Goal: Task Accomplishment & Management: Complete application form

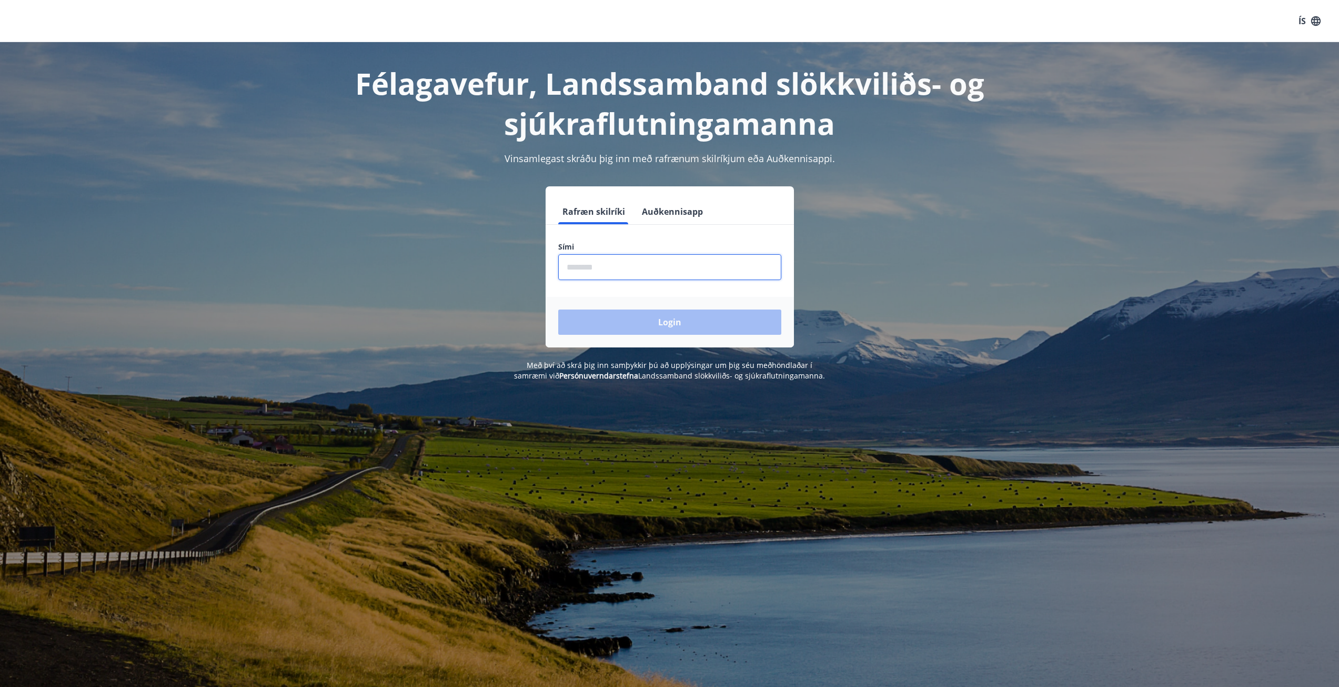
click at [662, 268] on input "phone" at bounding box center [669, 267] width 223 height 26
type input "********"
click at [668, 329] on button "Login" at bounding box center [669, 321] width 223 height 25
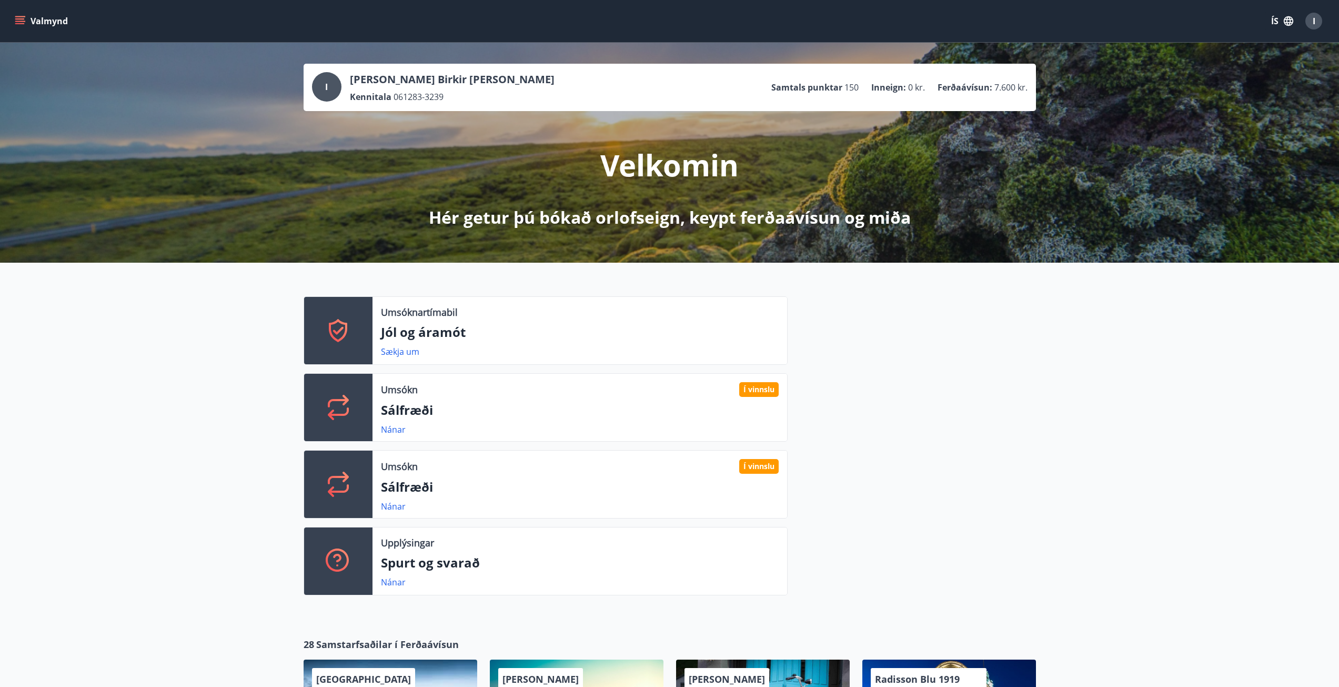
click at [17, 23] on icon "menu" at bounding box center [19, 23] width 9 height 1
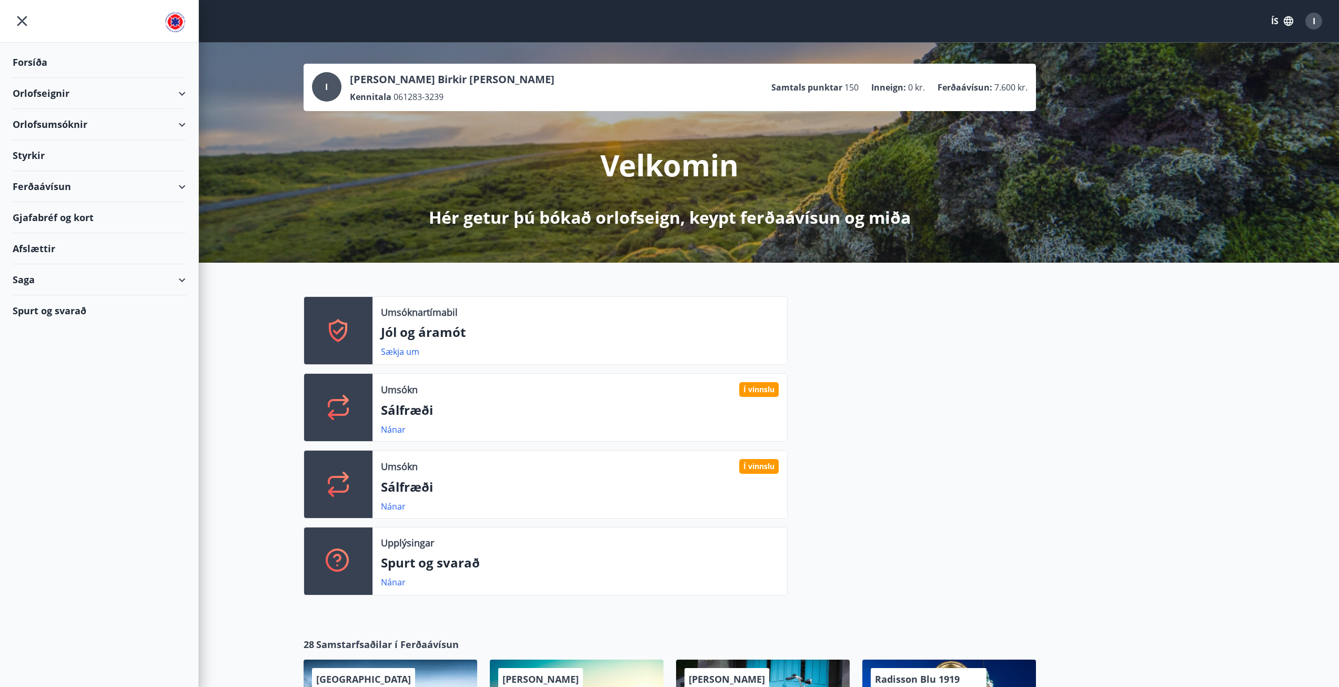
click at [76, 155] on div "Styrkir" at bounding box center [99, 155] width 173 height 31
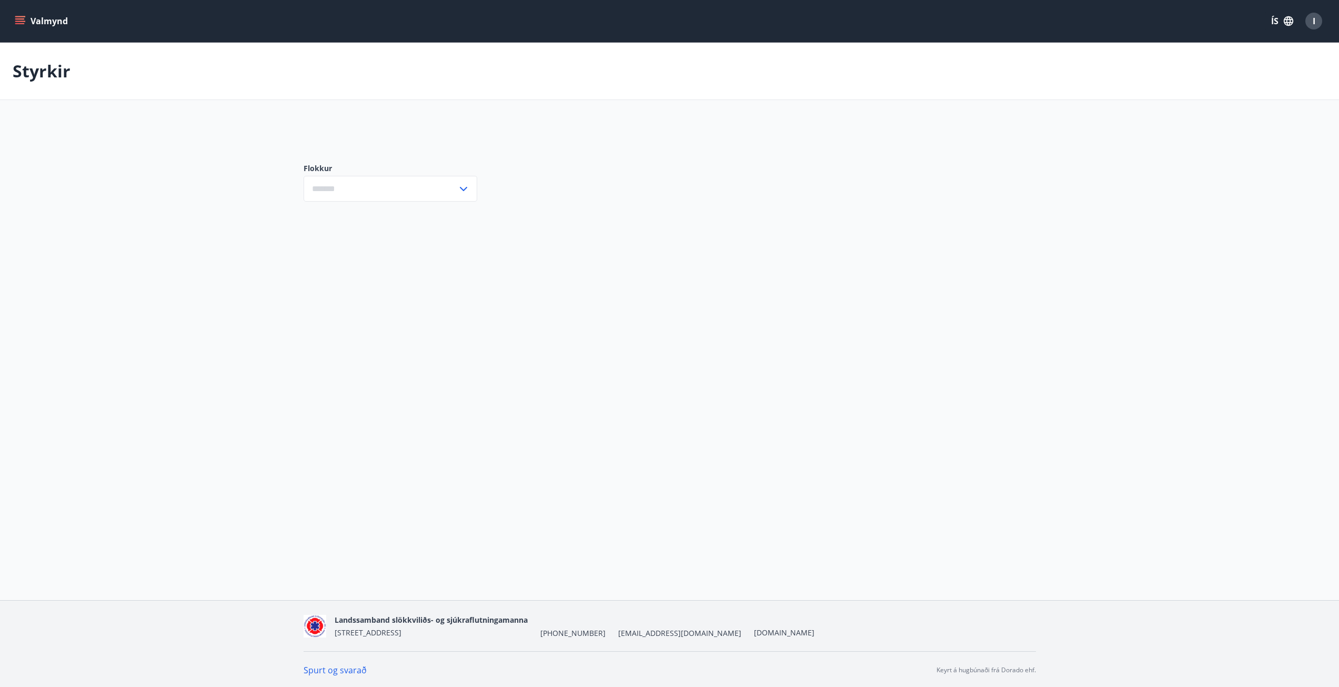
type input "***"
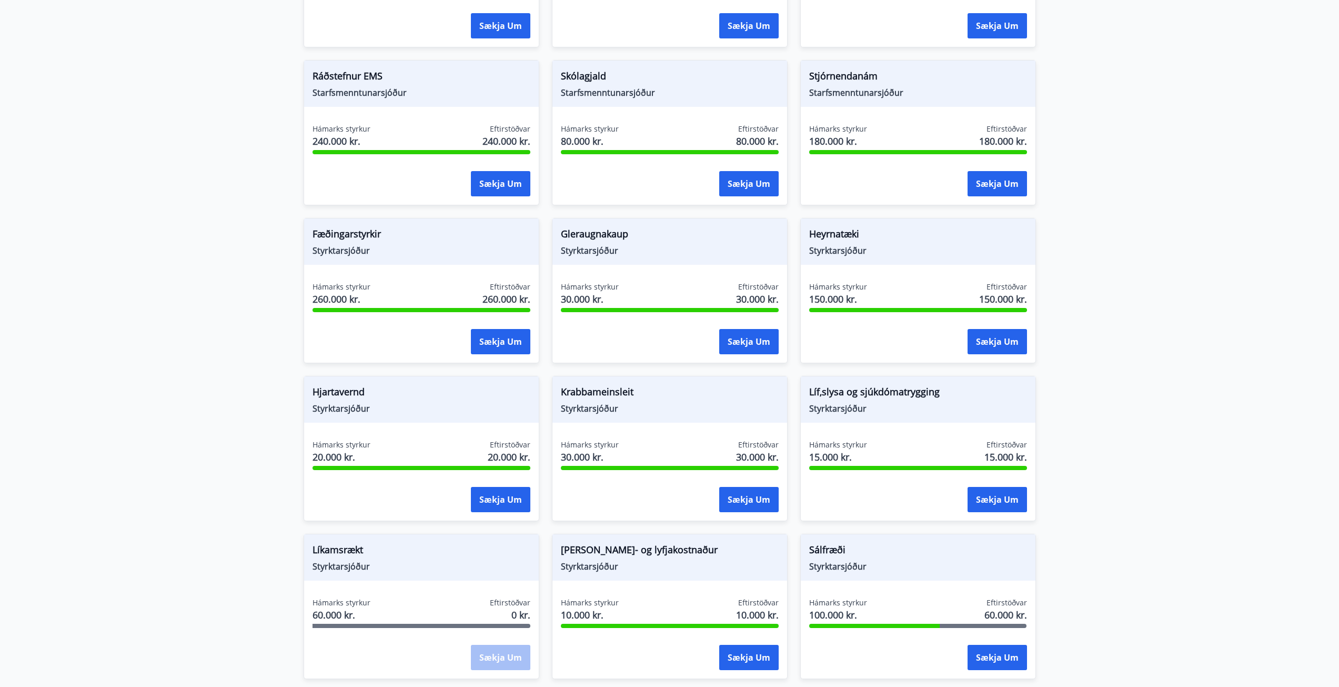
scroll to position [526, 0]
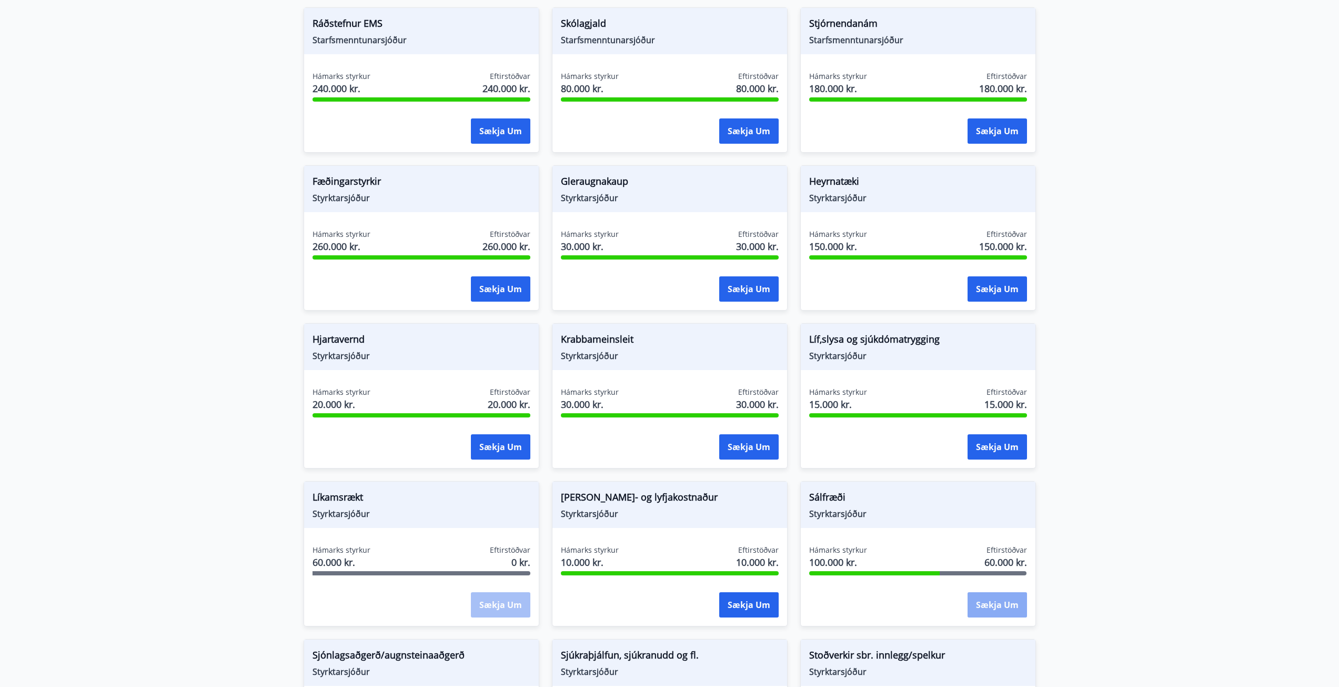
click at [1010, 603] on button "Sækja um" at bounding box center [996, 604] width 59 height 25
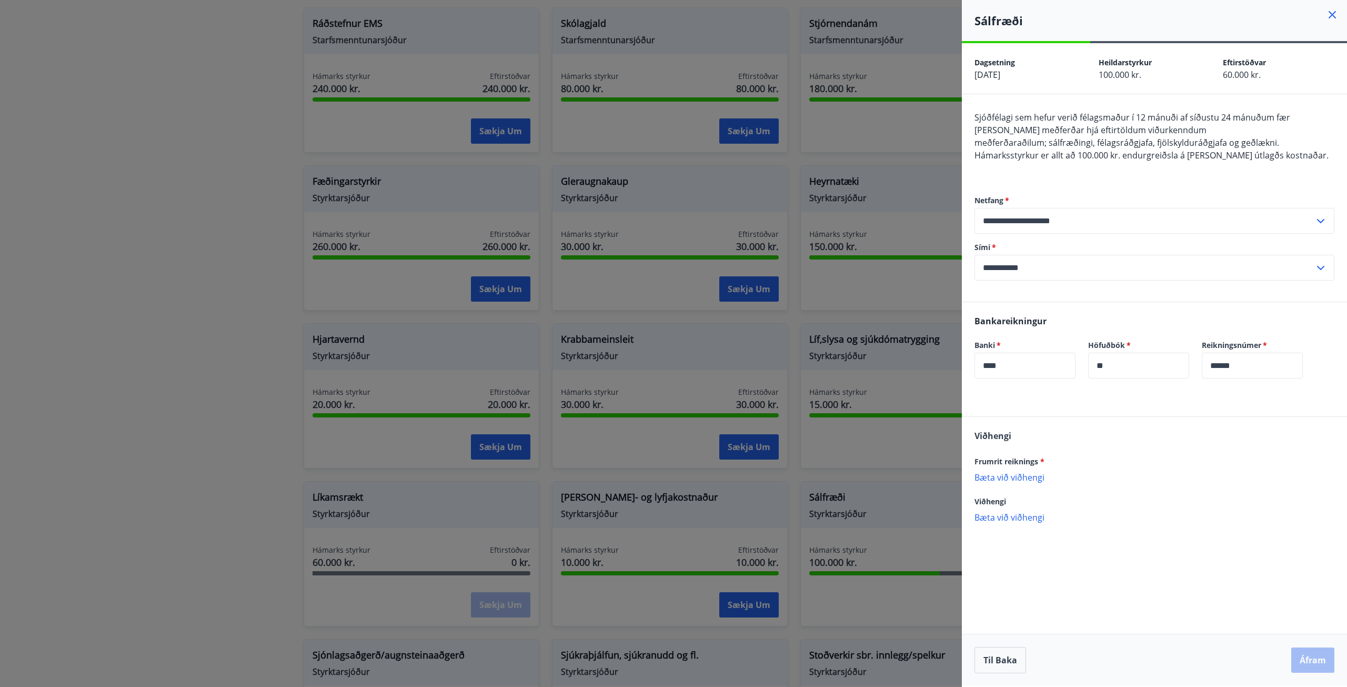
click at [1033, 476] on p "Bæta við viðhengi" at bounding box center [1154, 476] width 360 height 11
click at [1091, 483] on div "Reikningur-2862.pdf" at bounding box center [1154, 482] width 360 height 22
click at [1021, 527] on p "Bæta við viðhengi" at bounding box center [1154, 528] width 360 height 11
click at [1004, 553] on p "Bæta við viðhengi" at bounding box center [1154, 550] width 360 height 11
click at [1330, 665] on button "Áfram" at bounding box center [1312, 659] width 43 height 25
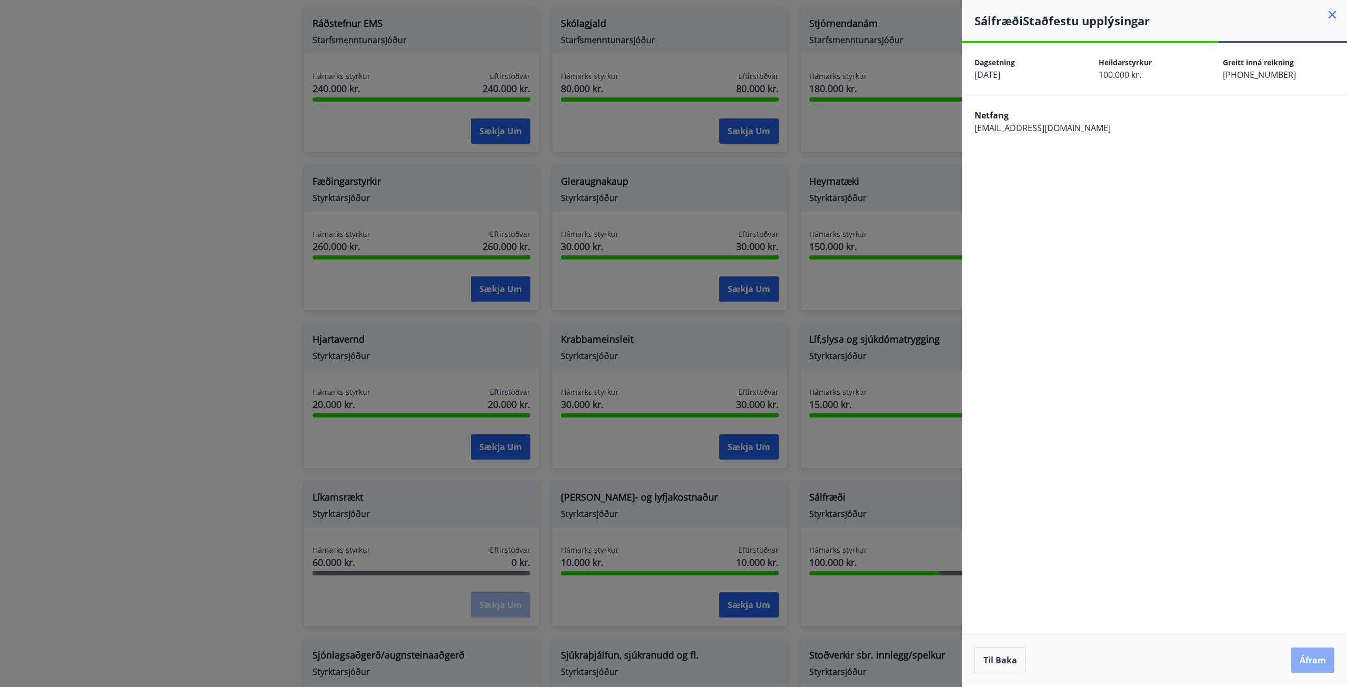
click at [1318, 659] on button "Áfram" at bounding box center [1312, 659] width 43 height 25
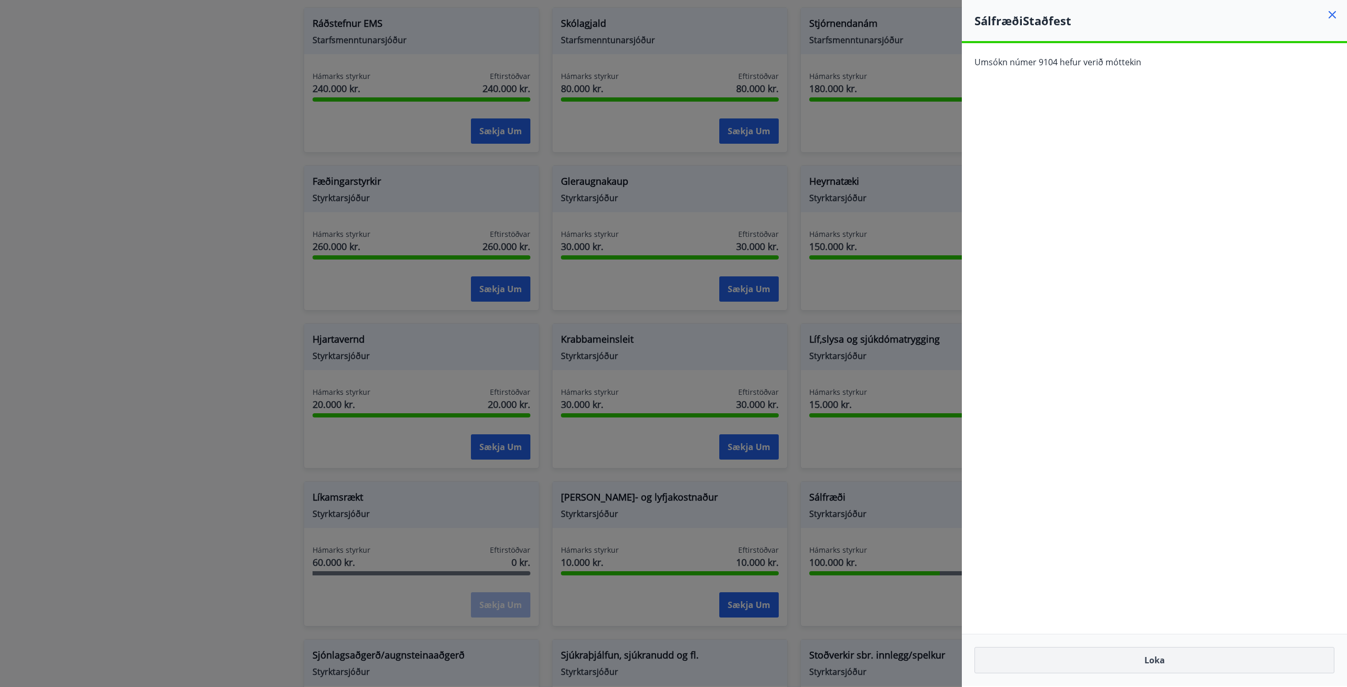
click at [1028, 665] on button "Loka" at bounding box center [1154, 660] width 360 height 26
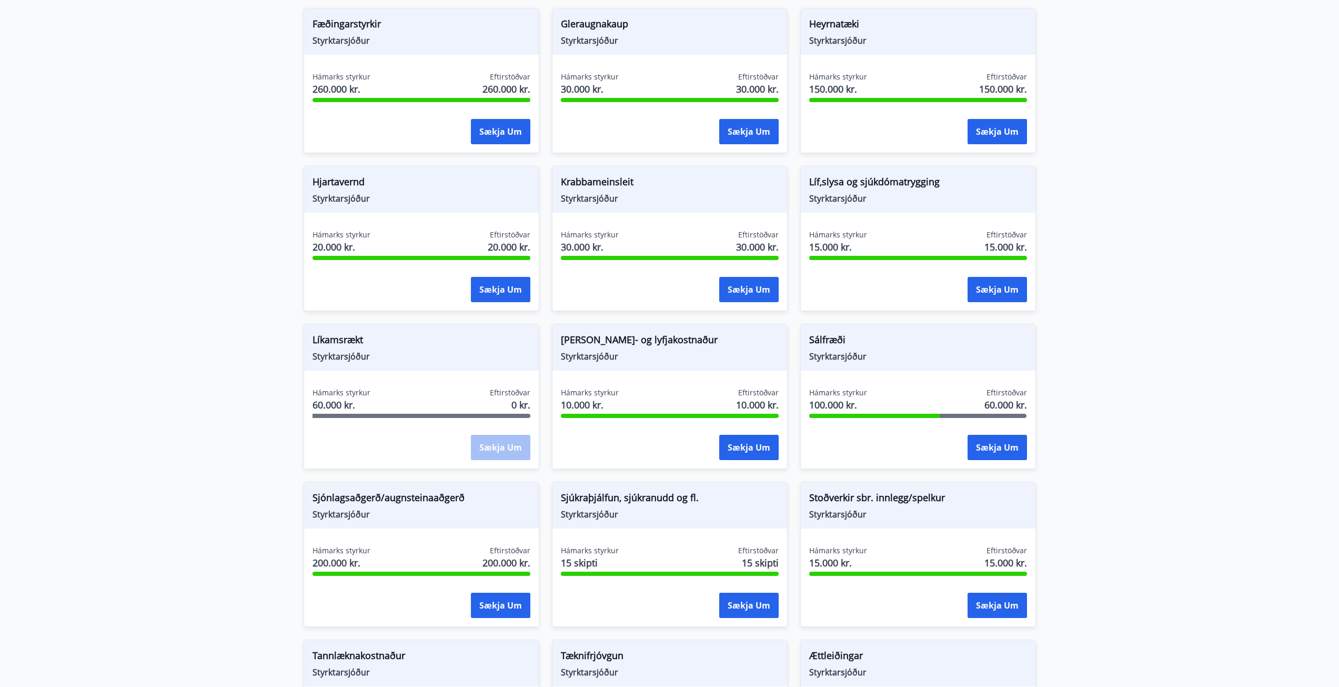
scroll to position [684, 0]
click at [742, 609] on button "Sækja um" at bounding box center [748, 604] width 59 height 25
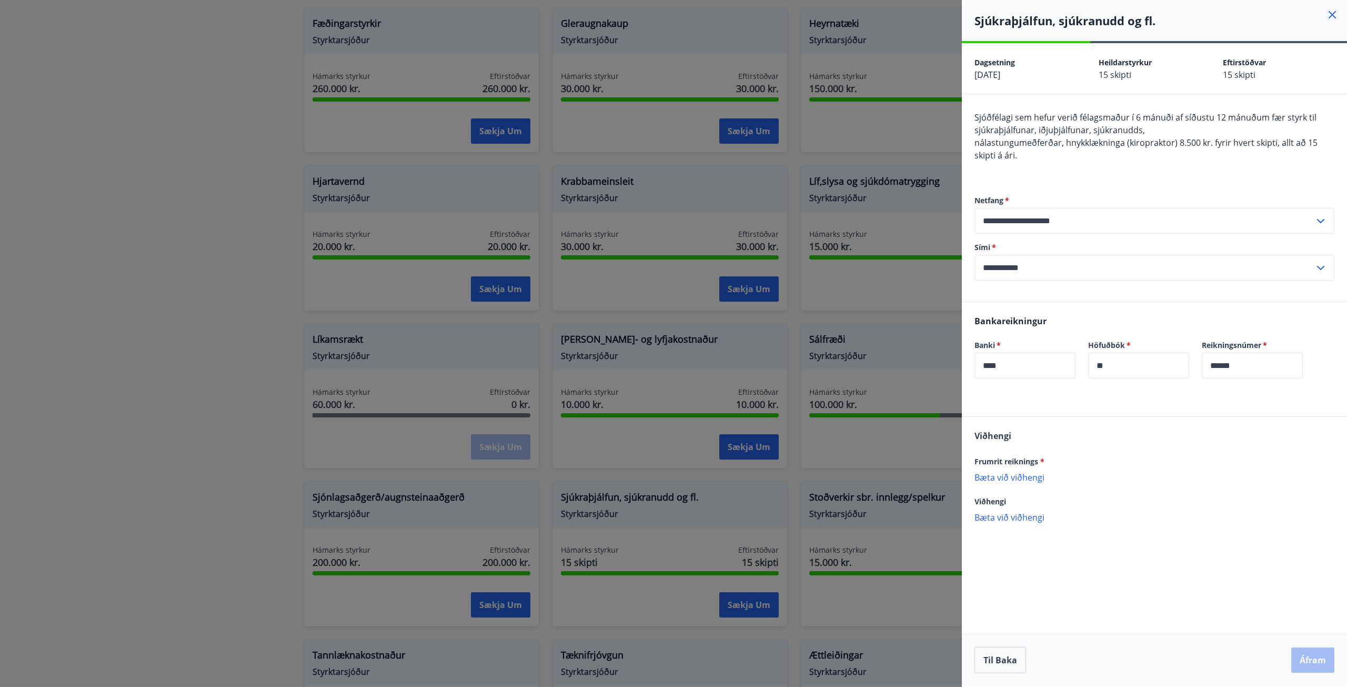
click at [1329, 13] on icon at bounding box center [1332, 14] width 13 height 13
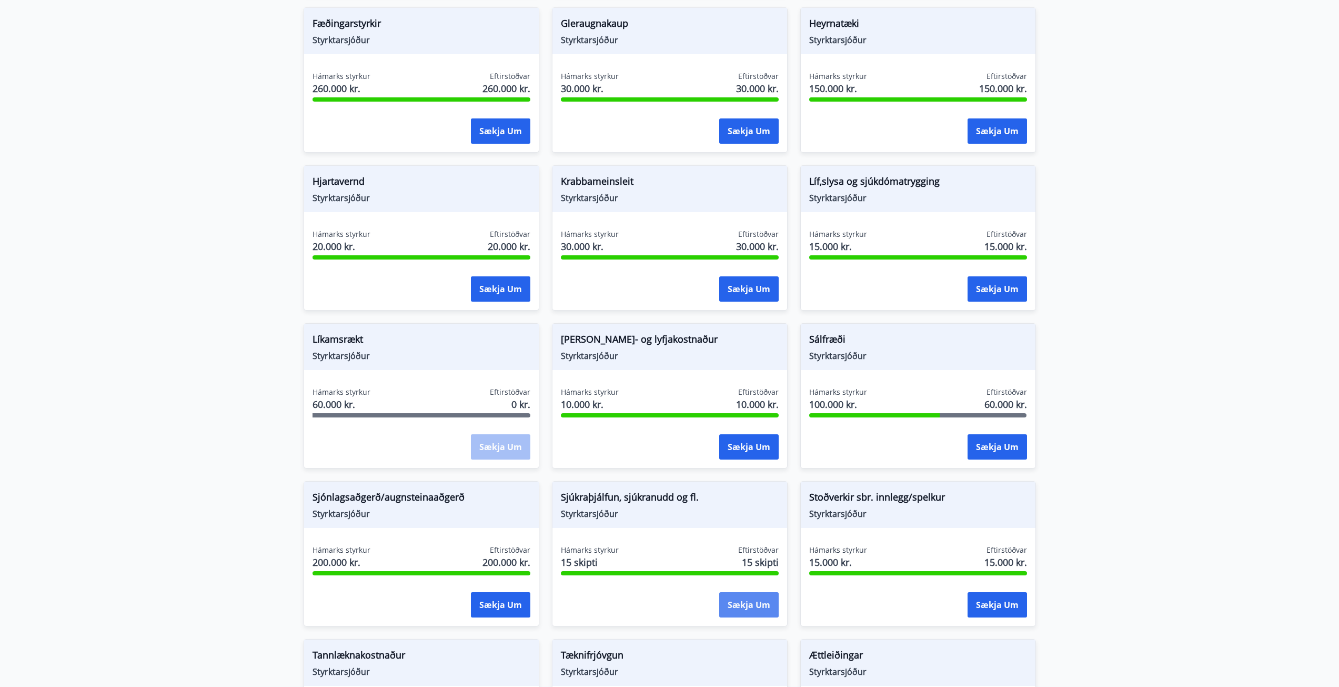
click at [760, 609] on button "Sækja um" at bounding box center [748, 604] width 59 height 25
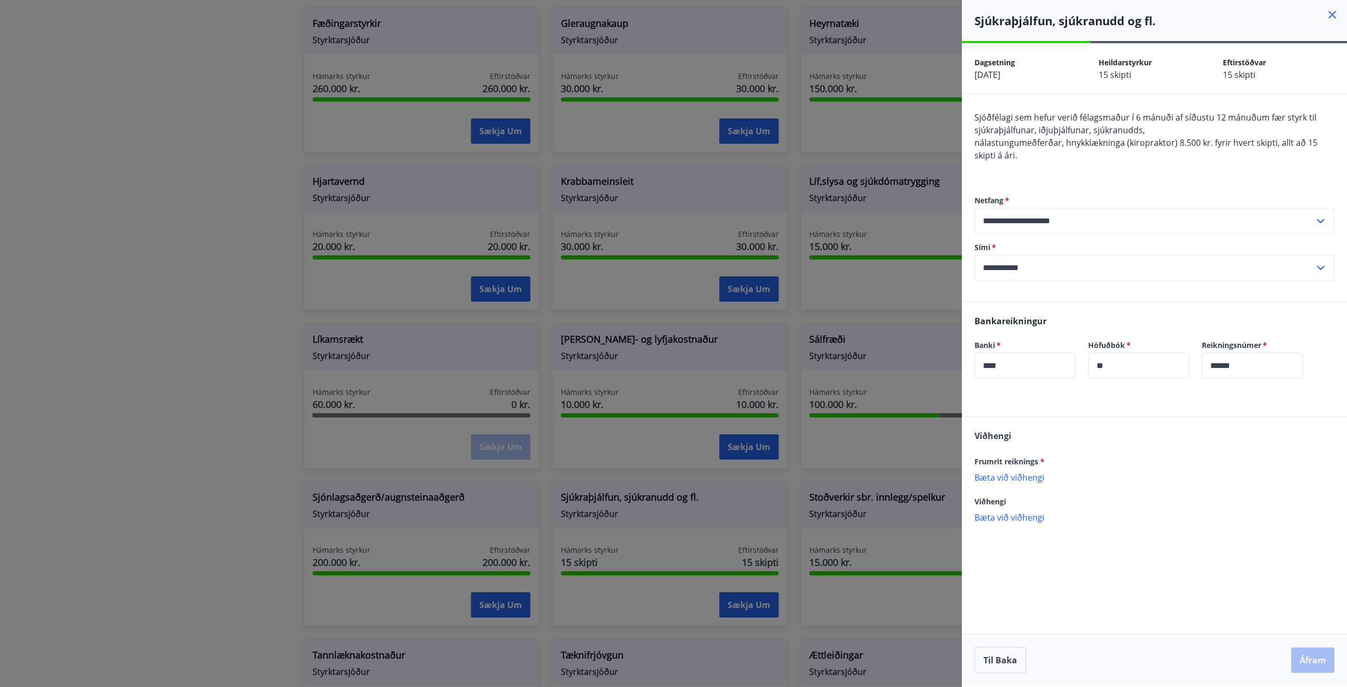
click at [1010, 476] on p "Bæta við viðhengi" at bounding box center [1154, 476] width 360 height 11
click at [1313, 663] on button "Áfram" at bounding box center [1312, 659] width 43 height 25
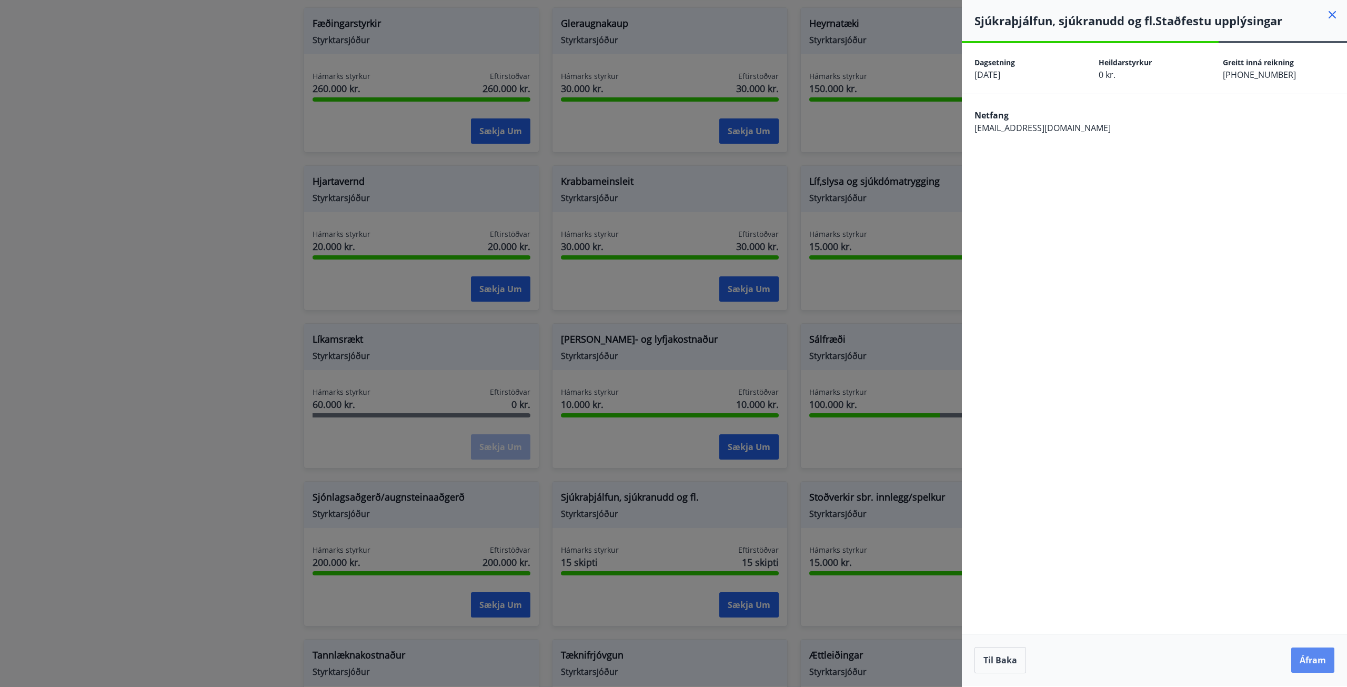
click at [1300, 665] on button "Áfram" at bounding box center [1312, 659] width 43 height 25
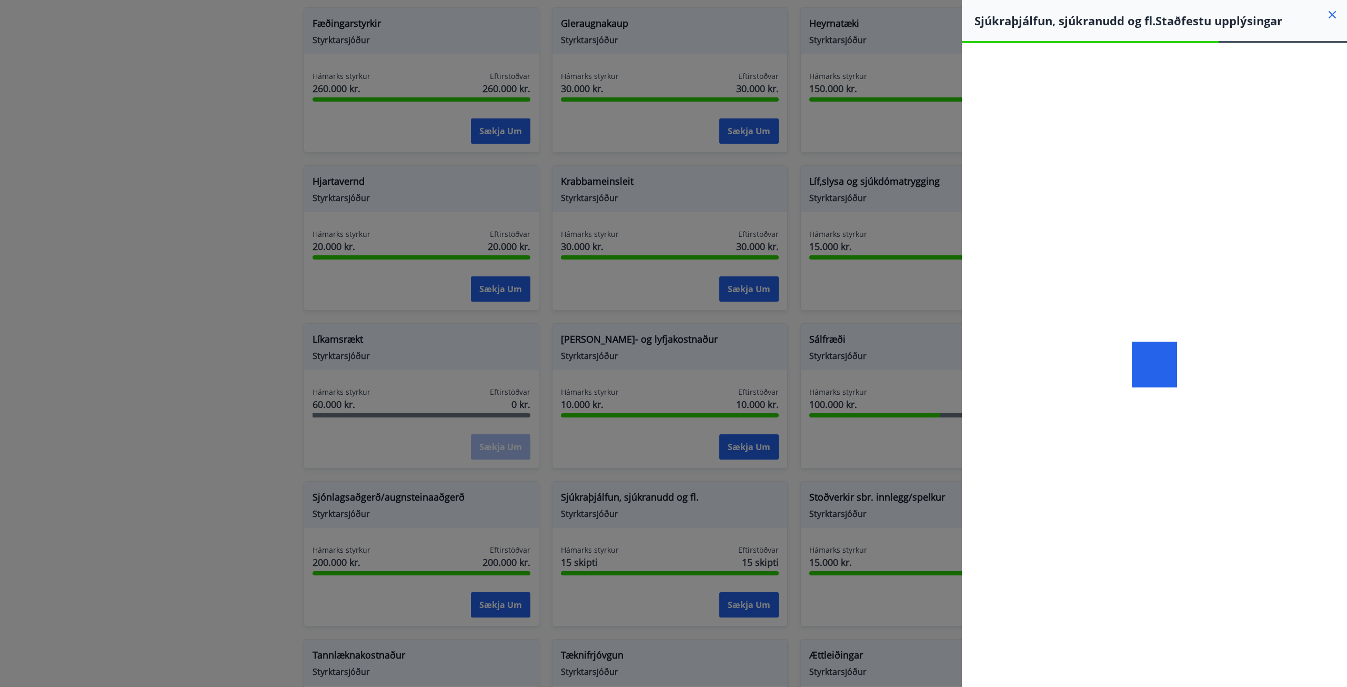
click at [1329, 15] on icon at bounding box center [1332, 14] width 13 height 13
